Goal: Find specific page/section: Find specific page/section

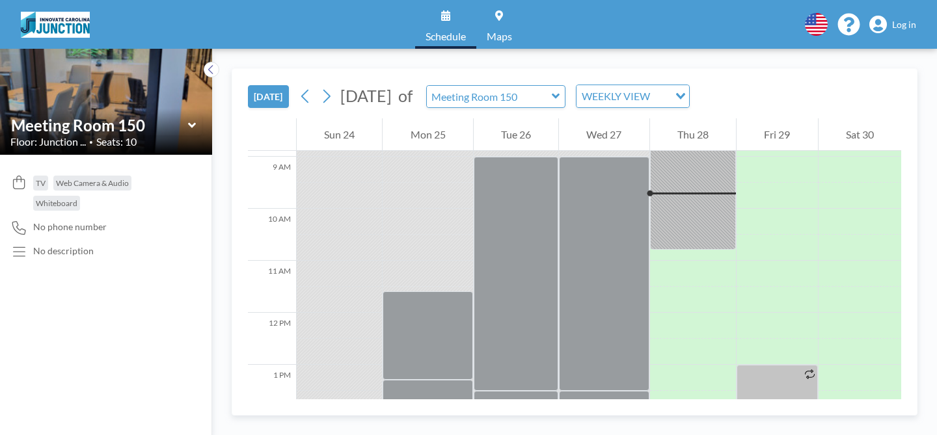
scroll to position [468, 0]
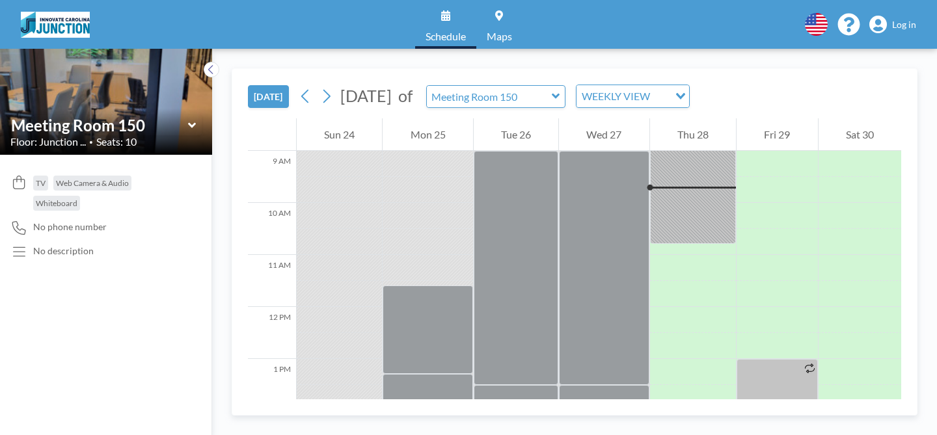
click at [194, 127] on icon at bounding box center [192, 125] width 8 height 13
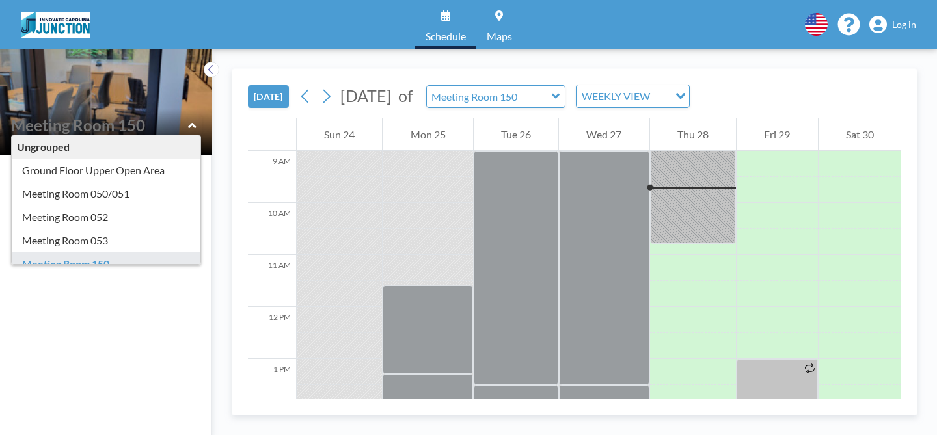
type input "Meeting Room 053"
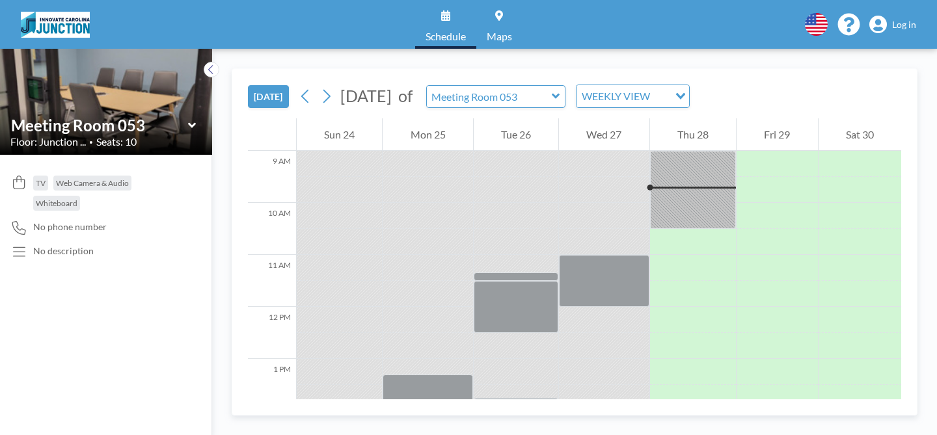
click at [191, 126] on icon at bounding box center [191, 124] width 8 height 5
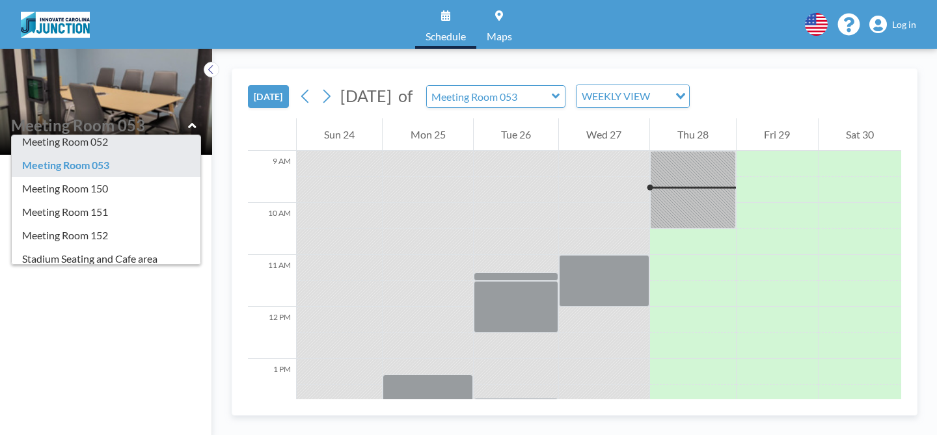
scroll to position [75, 0]
type input "Meeting Room 151"
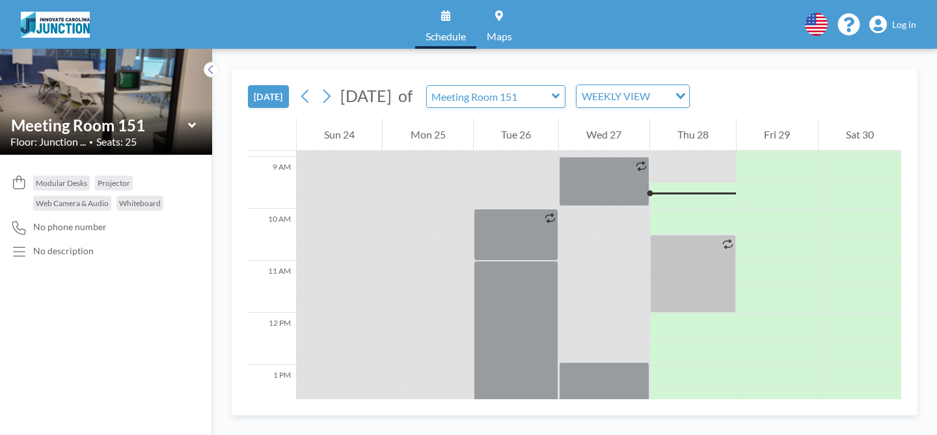
scroll to position [468, 0]
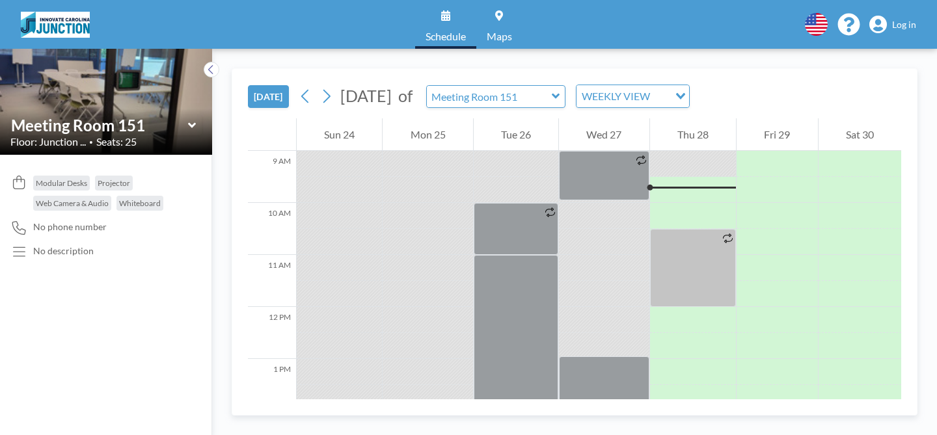
click at [198, 126] on div "Meeting Room 151" at bounding box center [105, 125] width 191 height 20
click at [194, 126] on icon at bounding box center [191, 124] width 8 height 5
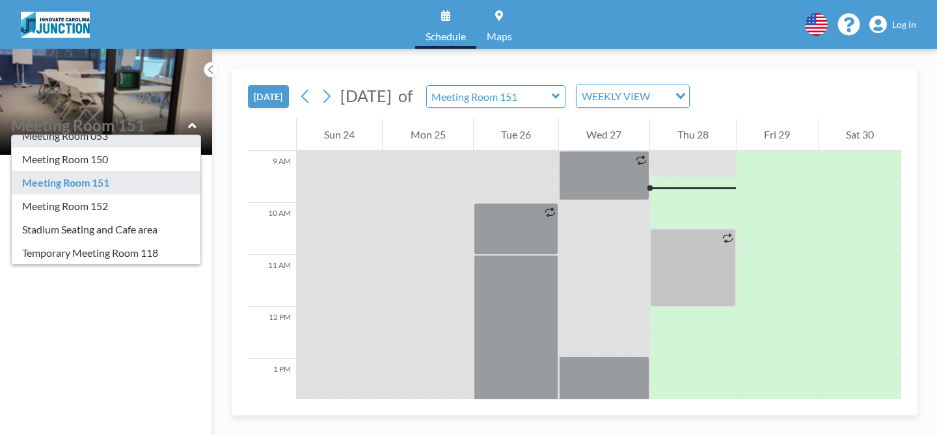
scroll to position [113, 0]
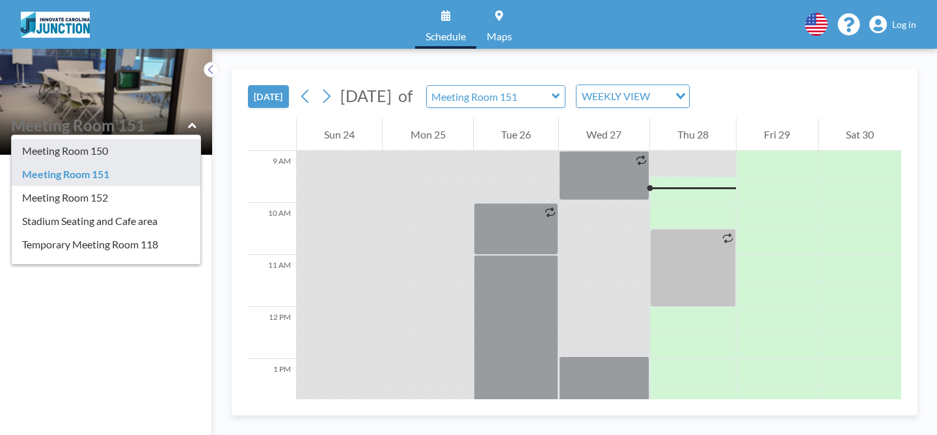
type input "Meeting Room 150"
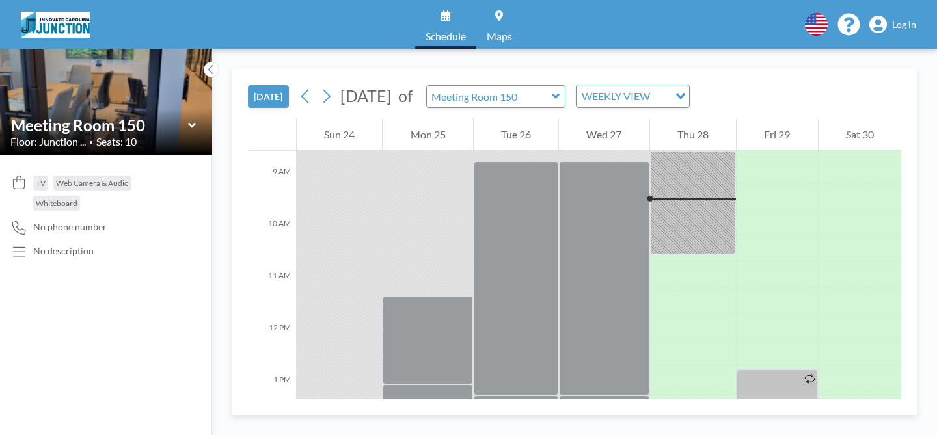
scroll to position [468, 0]
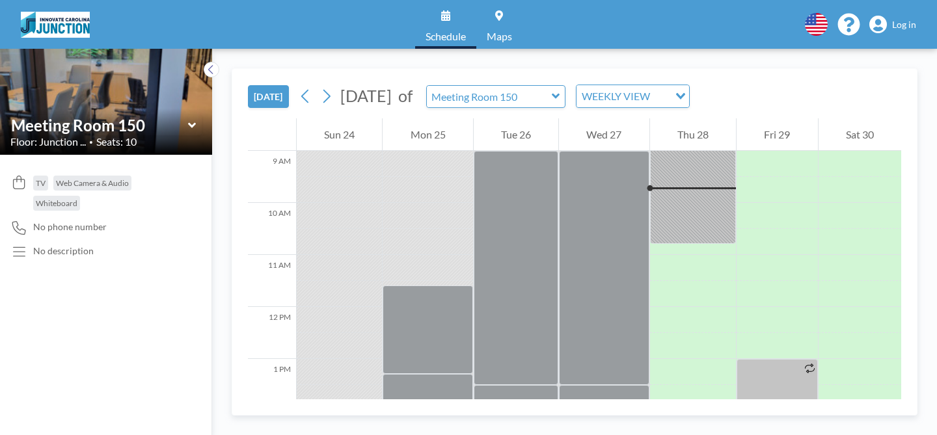
click at [189, 126] on icon at bounding box center [191, 124] width 8 height 5
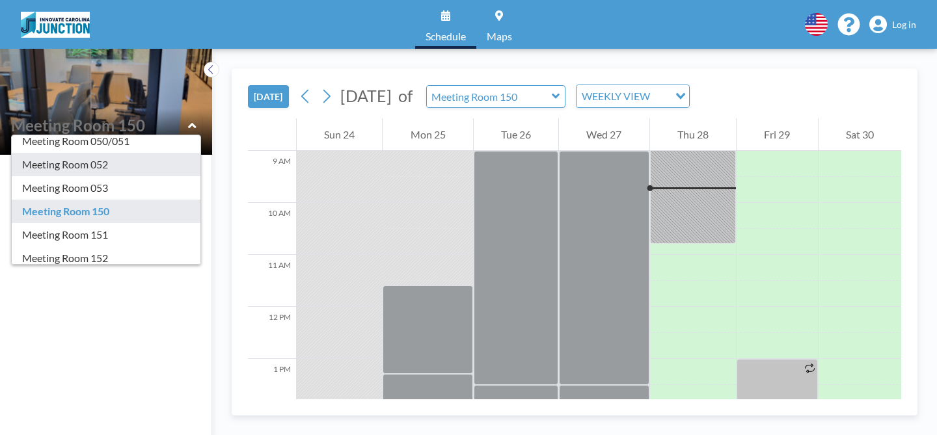
scroll to position [61, 0]
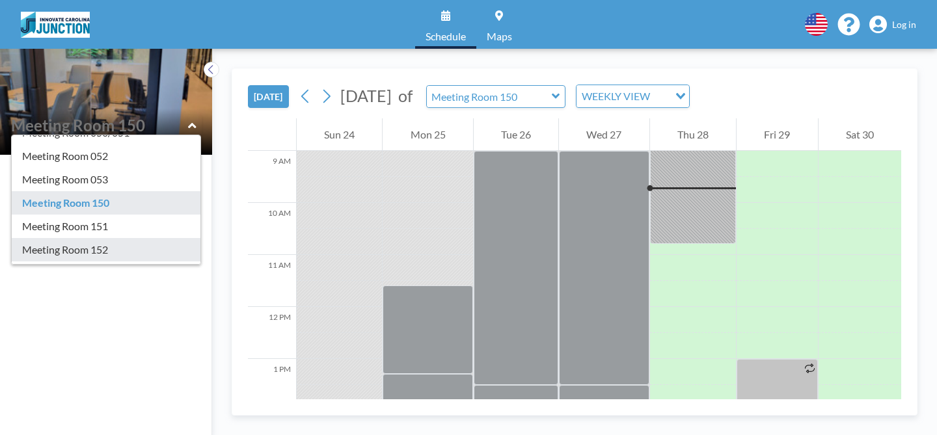
type input "Meeting Room 152"
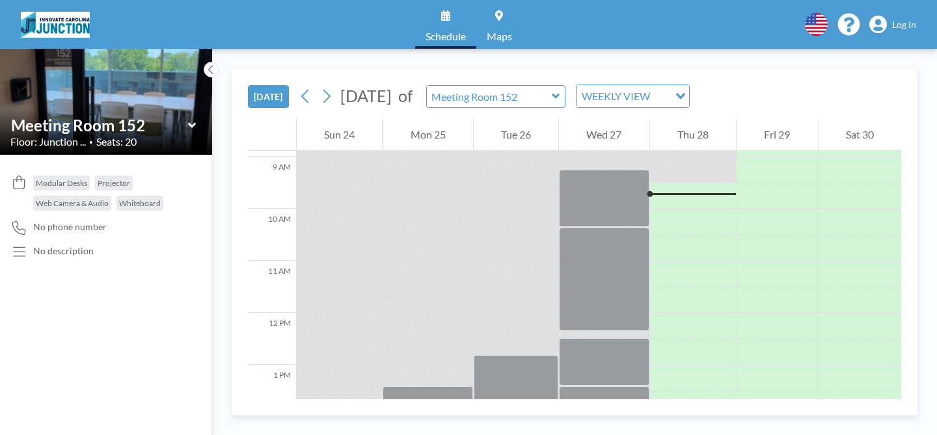
scroll to position [468, 0]
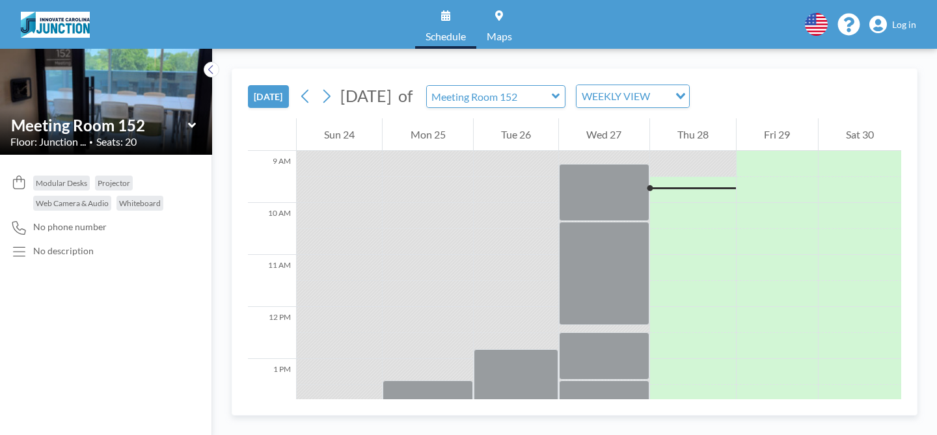
click at [193, 128] on icon at bounding box center [192, 125] width 8 height 13
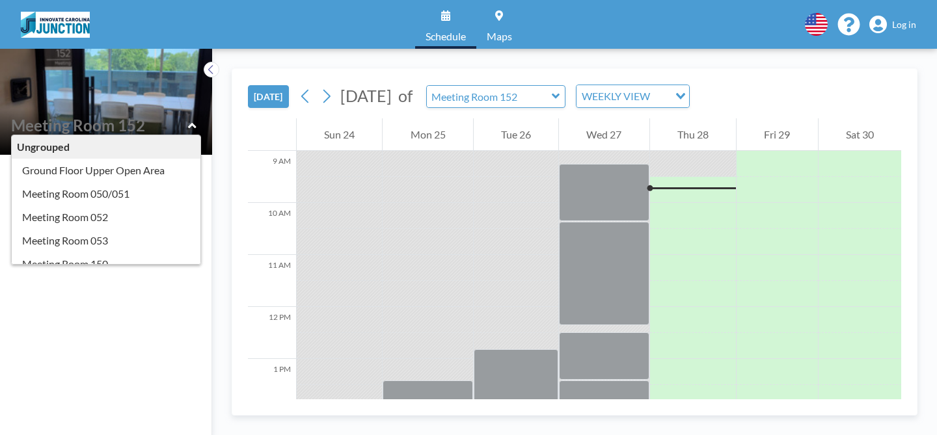
click at [710, 183] on div at bounding box center [693, 190] width 86 height 26
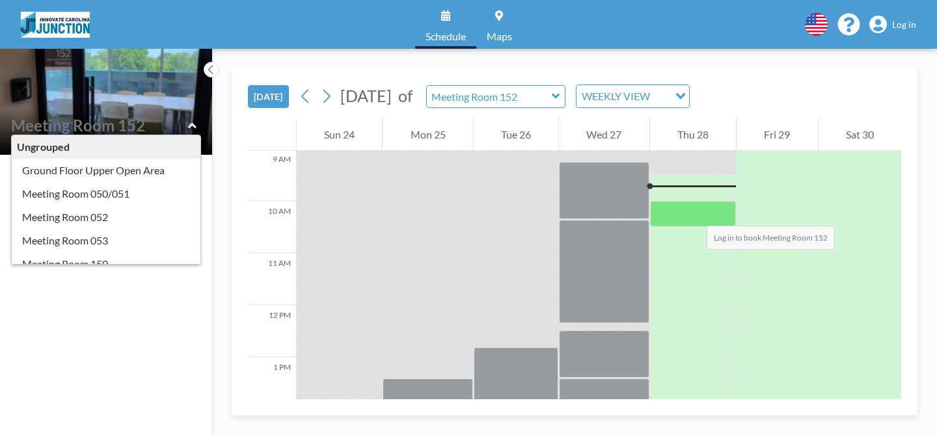
click at [693, 213] on div at bounding box center [693, 214] width 86 height 26
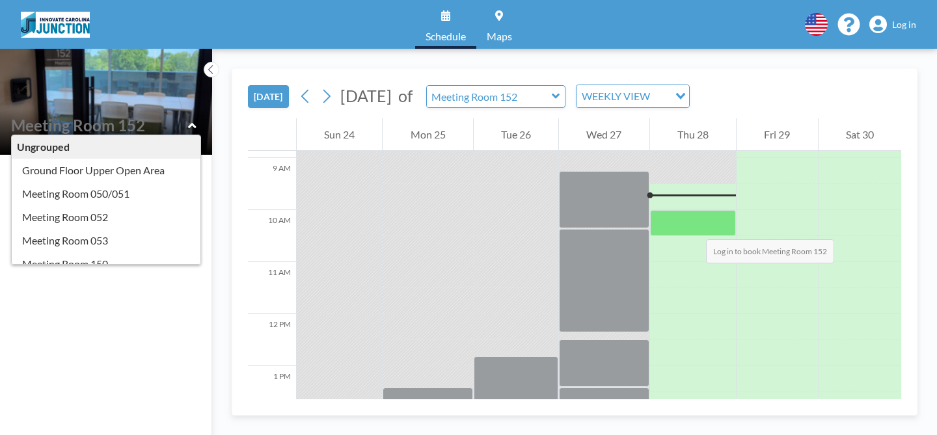
click at [693, 226] on div at bounding box center [693, 223] width 86 height 26
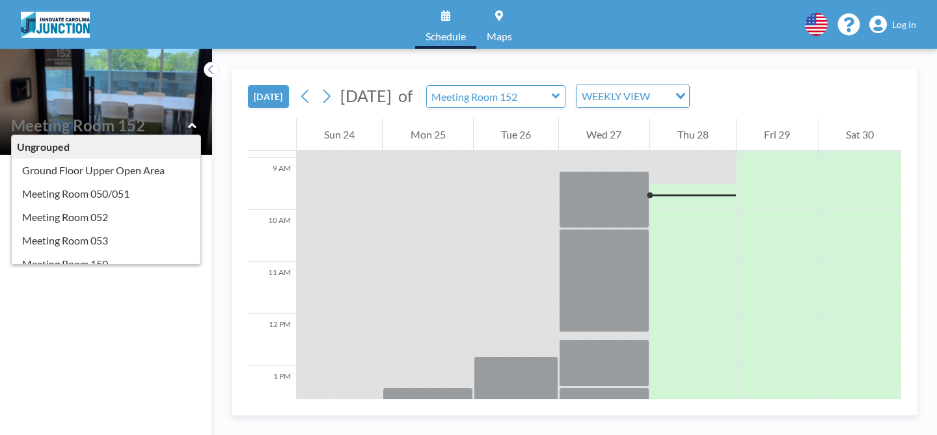
click at [906, 19] on span "Log in" at bounding box center [904, 25] width 24 height 12
